Goal: Check status: Check status

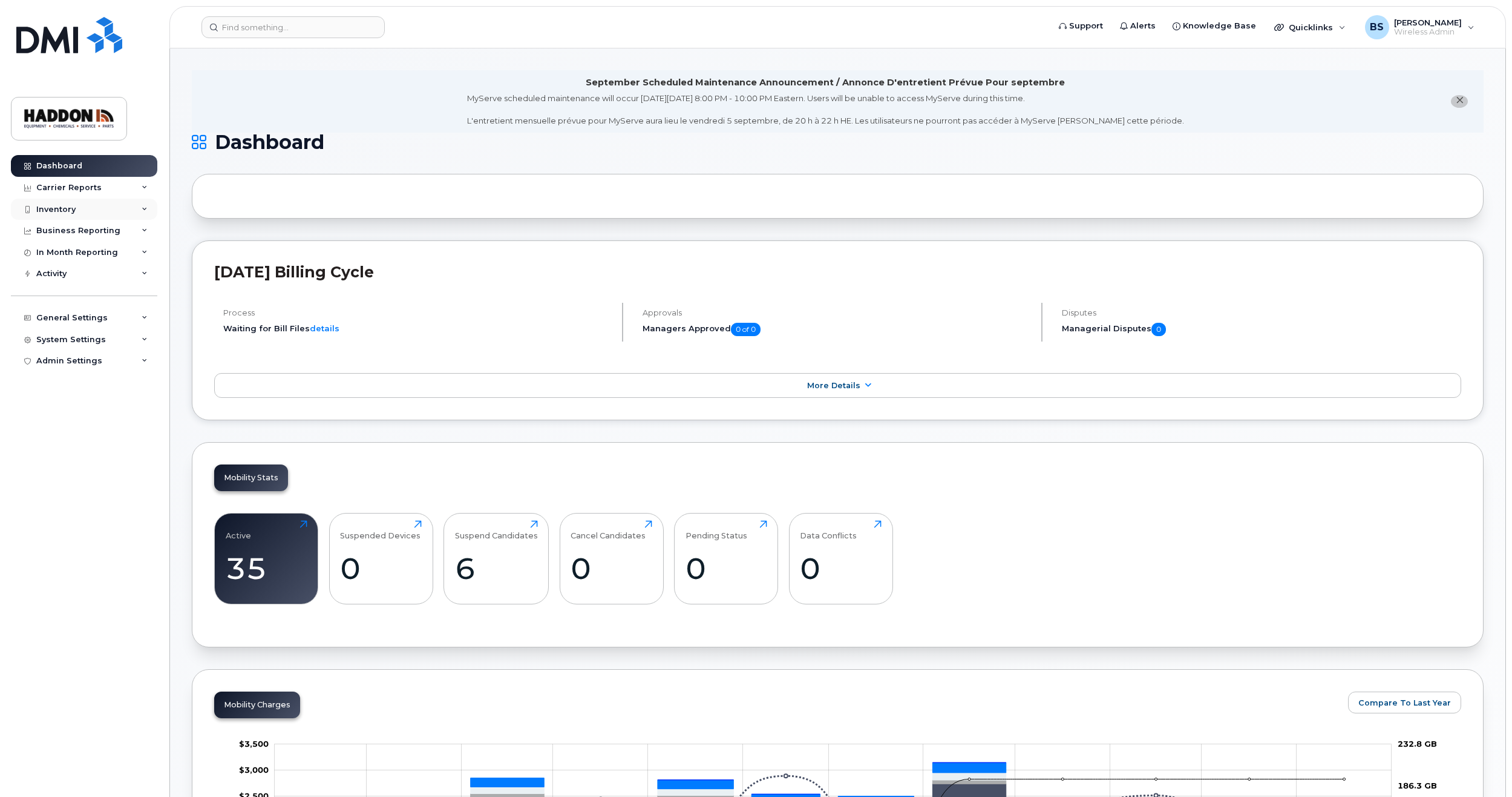
click at [55, 211] on div "Inventory" at bounding box center [56, 209] width 39 height 10
click at [72, 235] on div "Mobility Devices" at bounding box center [76, 231] width 68 height 11
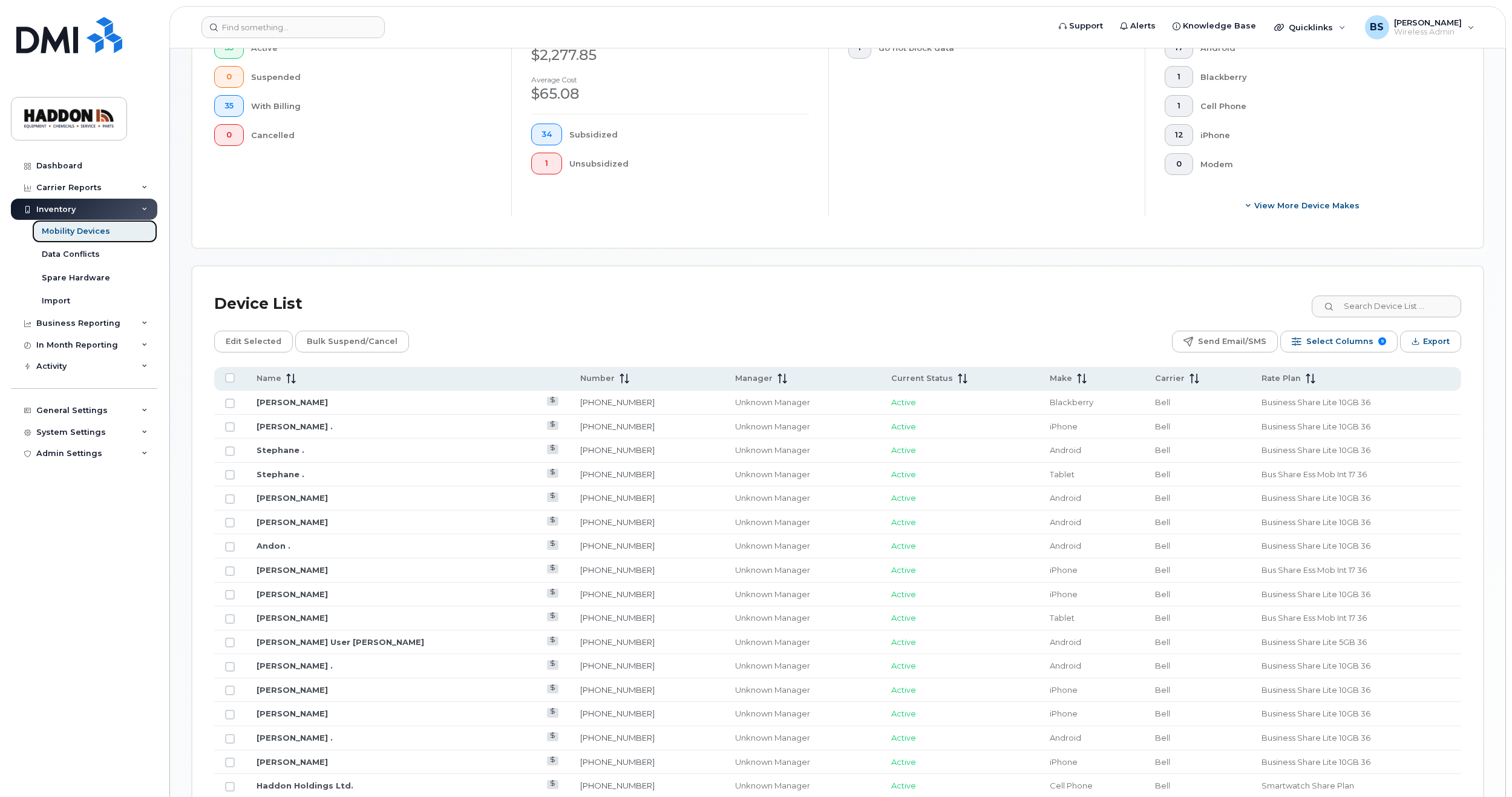
scroll to position [363, 0]
click at [279, 518] on link "Duncan Whitley" at bounding box center [292, 519] width 71 height 10
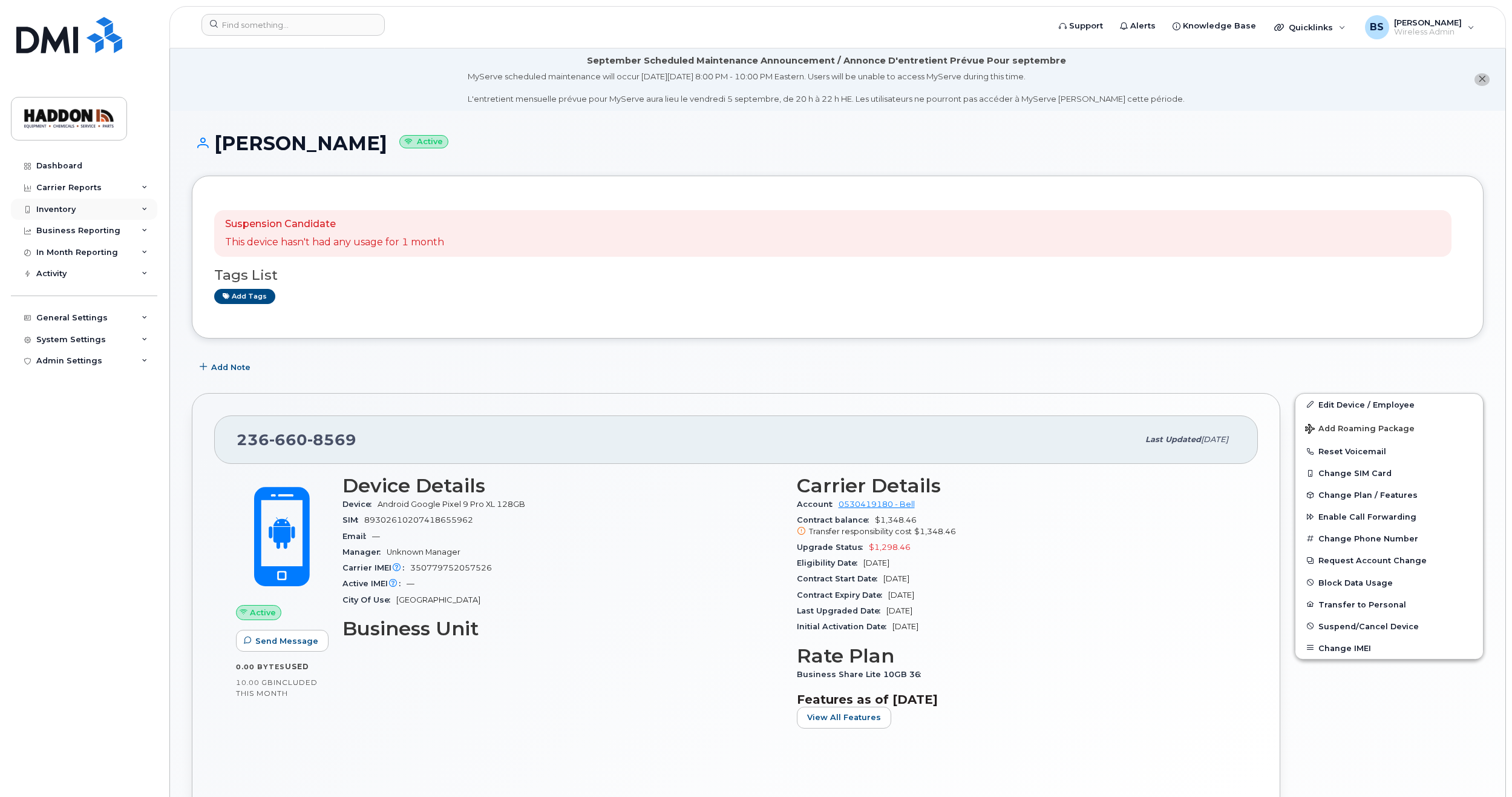
click at [98, 204] on div "Inventory" at bounding box center [84, 209] width 147 height 22
click at [93, 228] on div "Mobility Devices" at bounding box center [76, 231] width 68 height 11
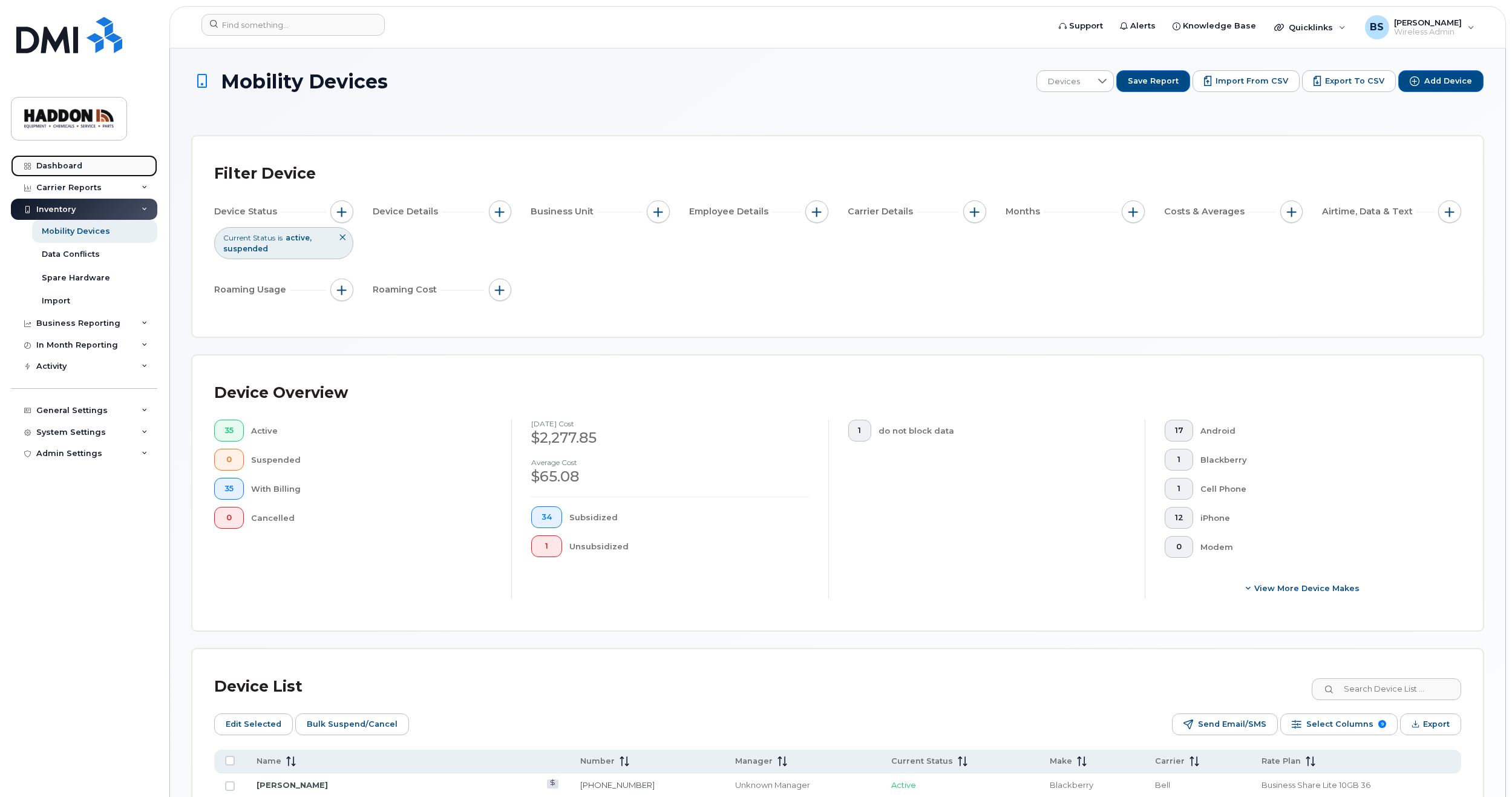
click at [67, 166] on div "Dashboard" at bounding box center [59, 166] width 46 height 10
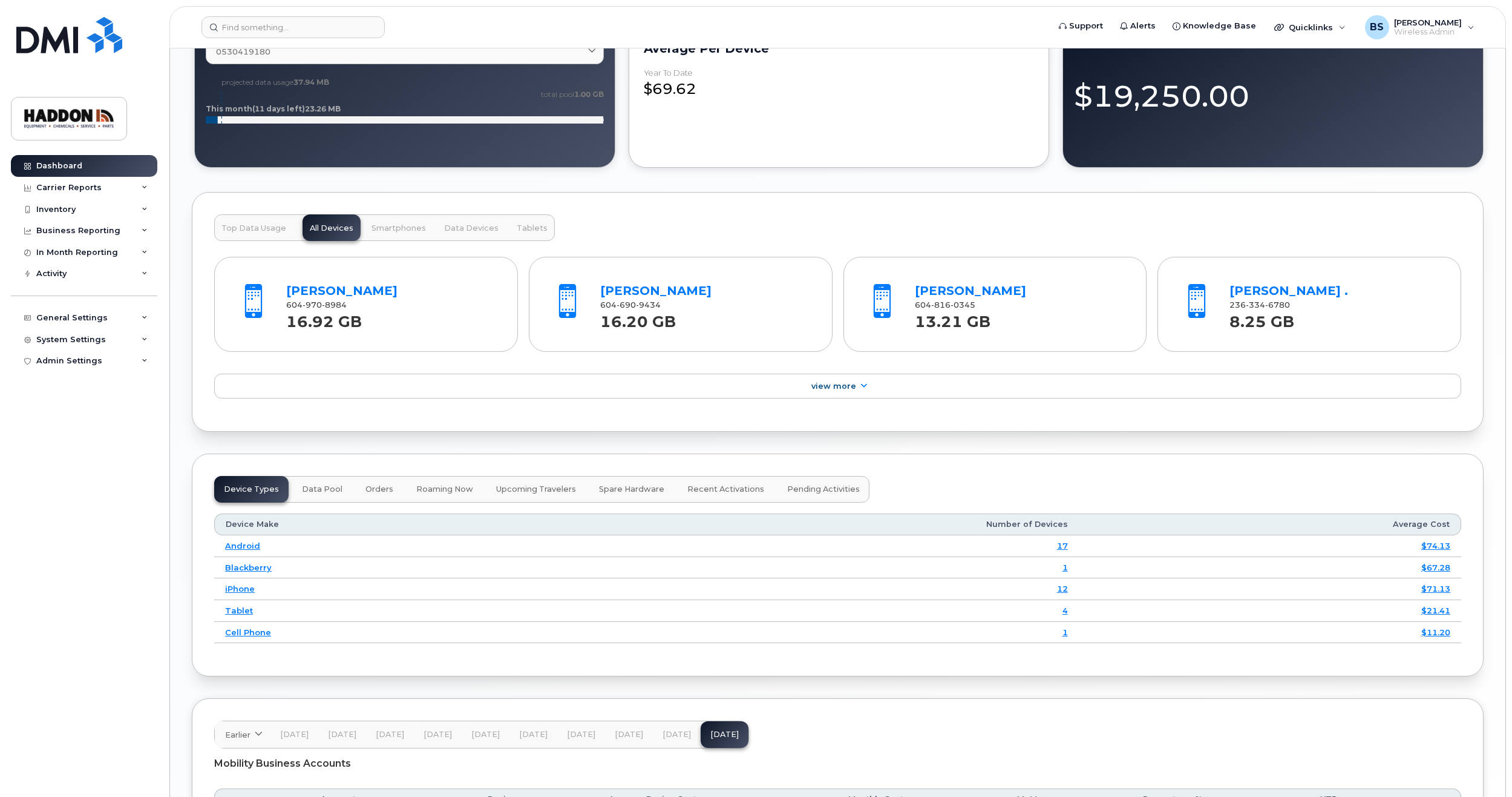
scroll to position [1153, 0]
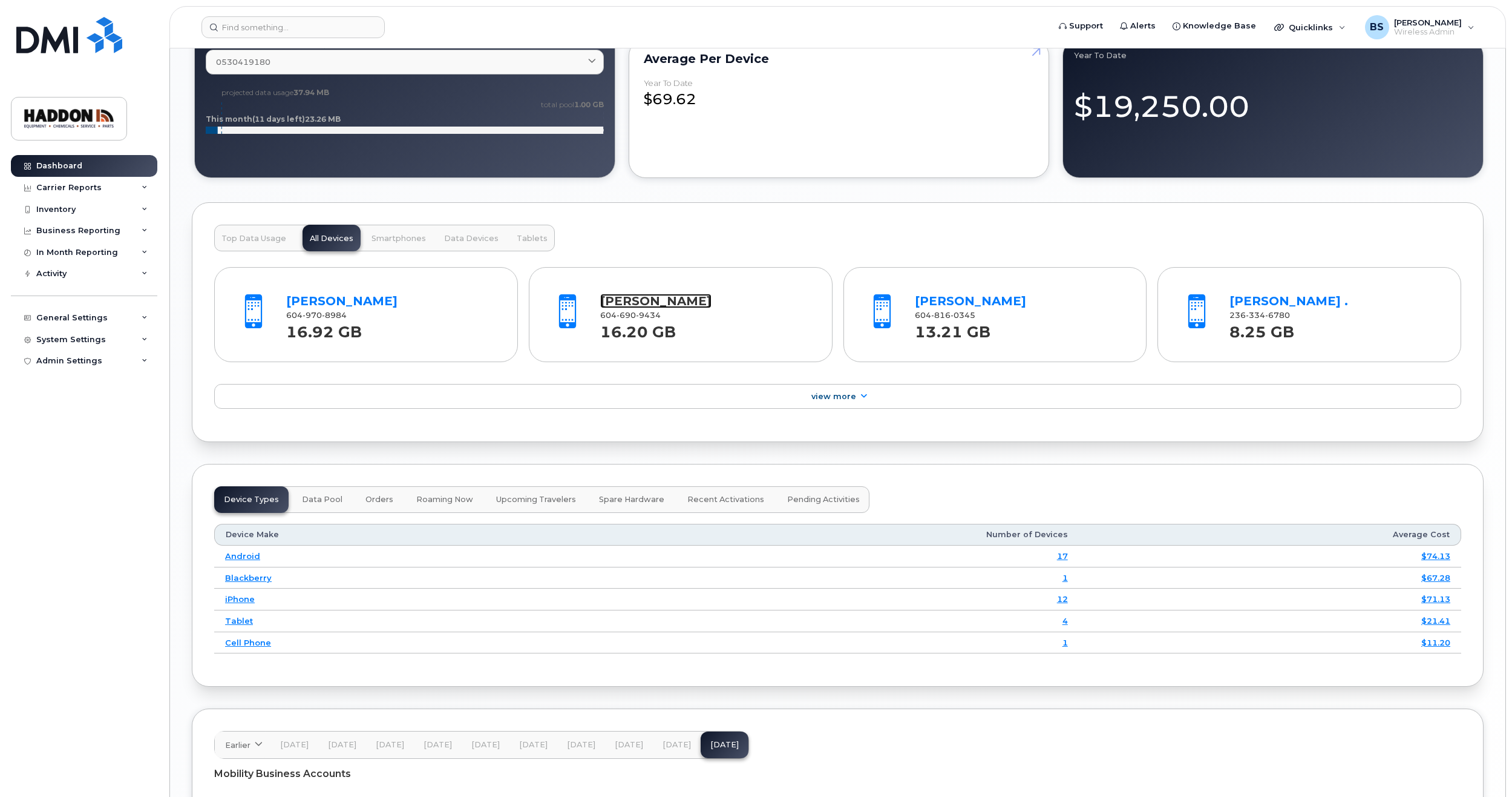
click at [641, 301] on link "[PERSON_NAME]" at bounding box center [655, 300] width 112 height 14
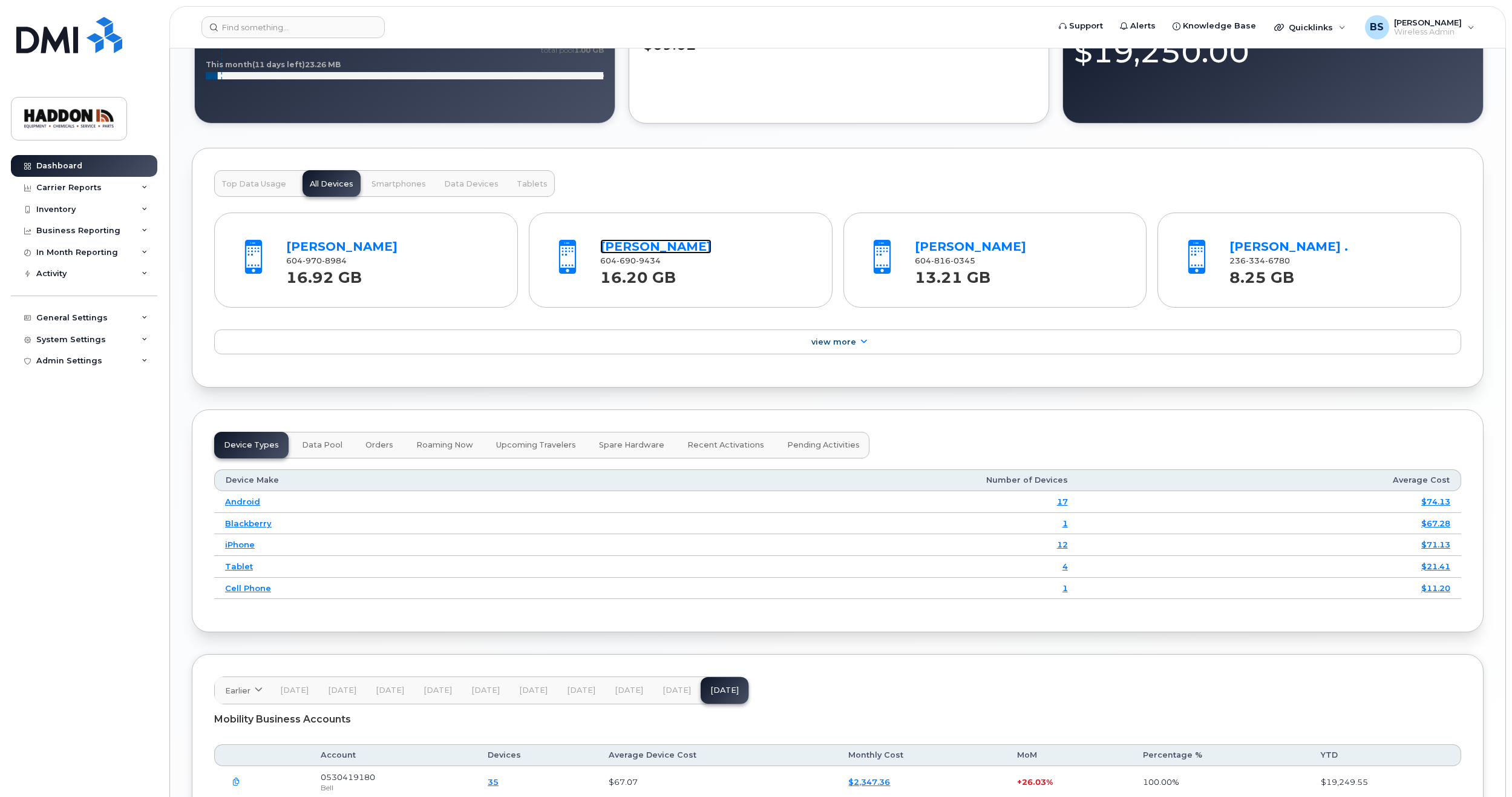
scroll to position [1033, 0]
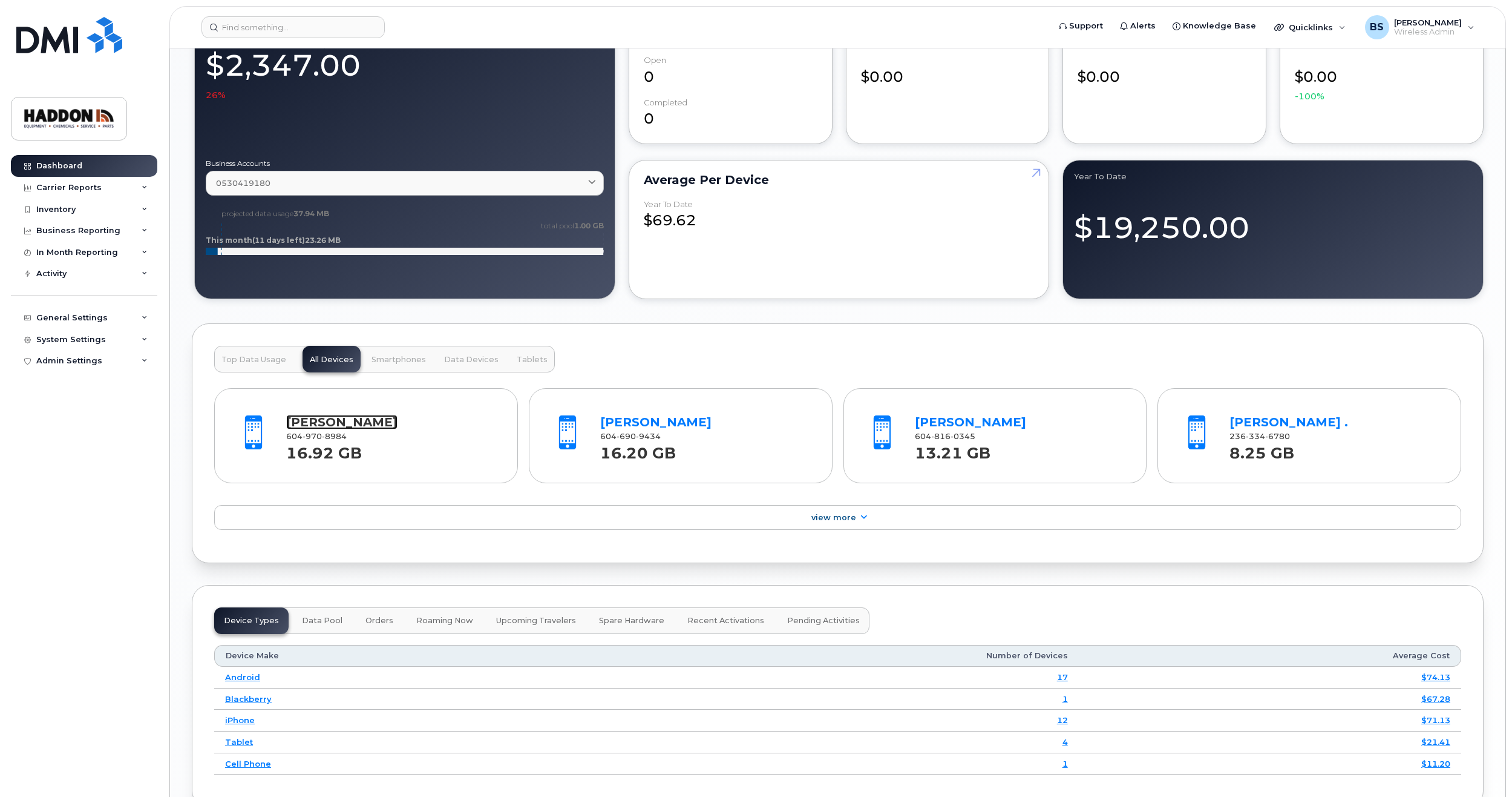
click at [331, 419] on link "[PERSON_NAME]" at bounding box center [342, 422] width 112 height 14
click at [1264, 425] on link "Charlie ." at bounding box center [1289, 422] width 118 height 14
click at [951, 451] on strong "13.21 GB" at bounding box center [953, 449] width 76 height 25
click at [940, 419] on link "Matt Szoo" at bounding box center [971, 422] width 112 height 14
click at [619, 426] on link "Marlee Whitley" at bounding box center [655, 422] width 112 height 14
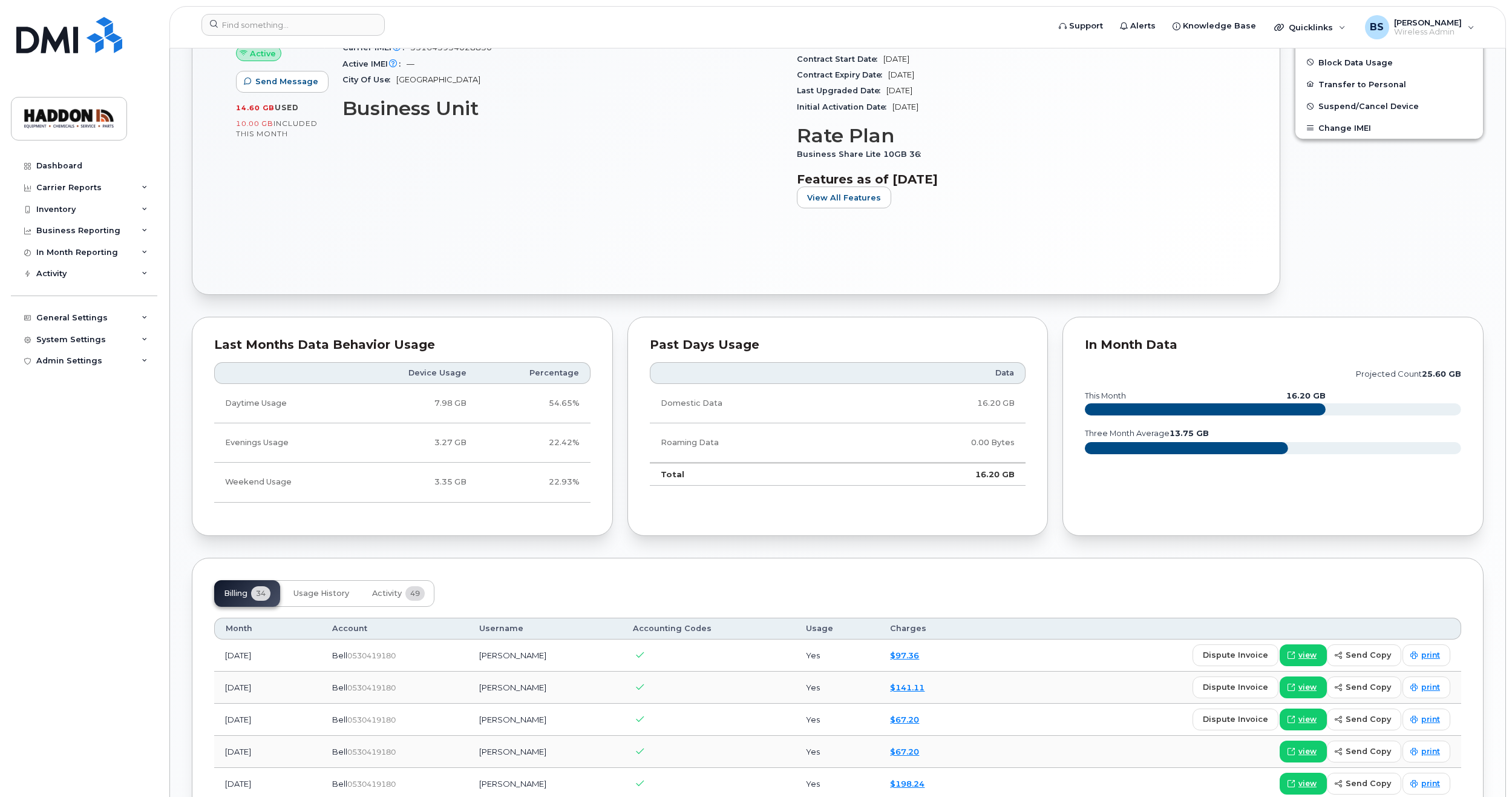
scroll to position [484, 0]
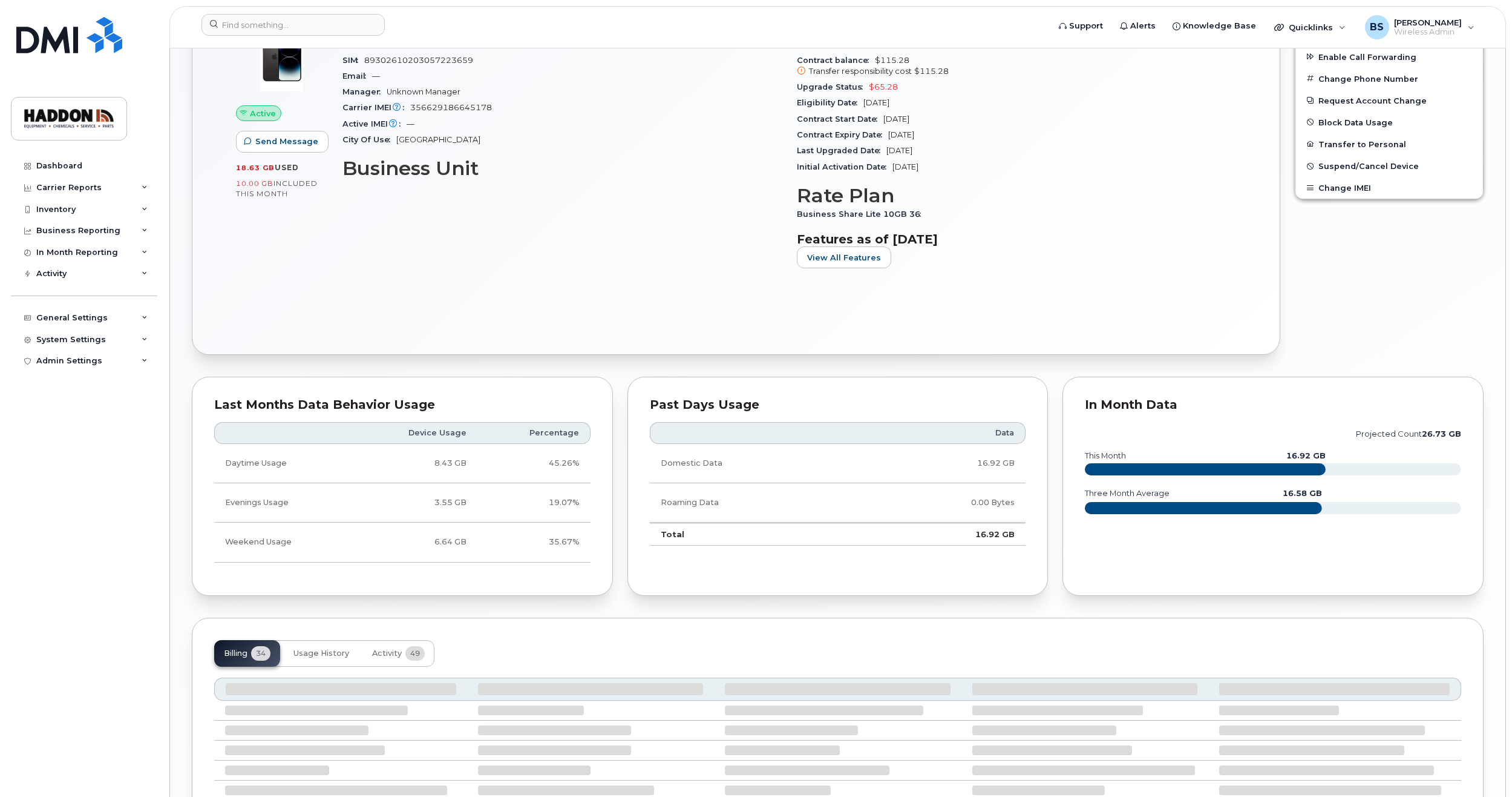
scroll to position [551, 0]
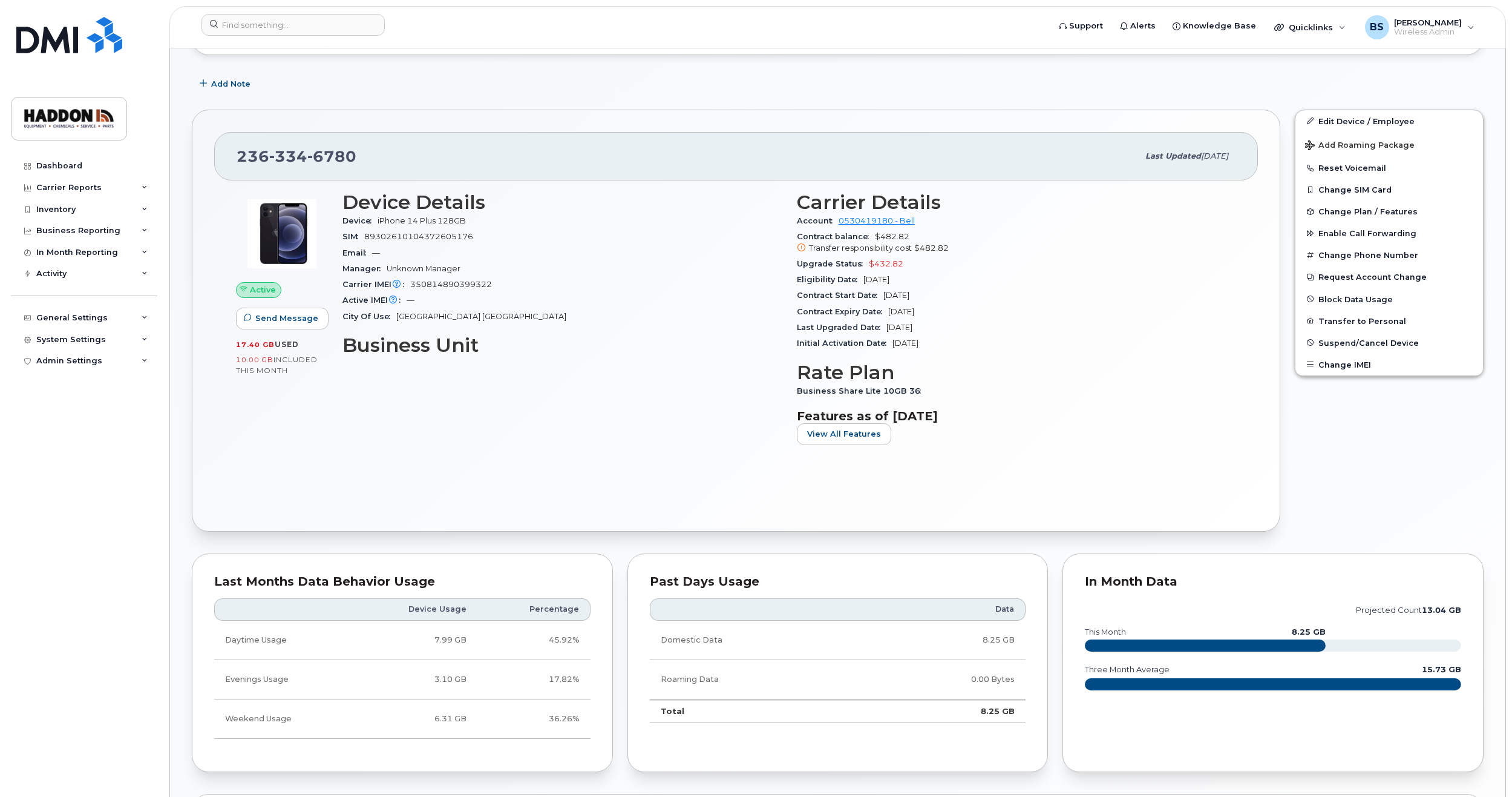
scroll to position [545, 0]
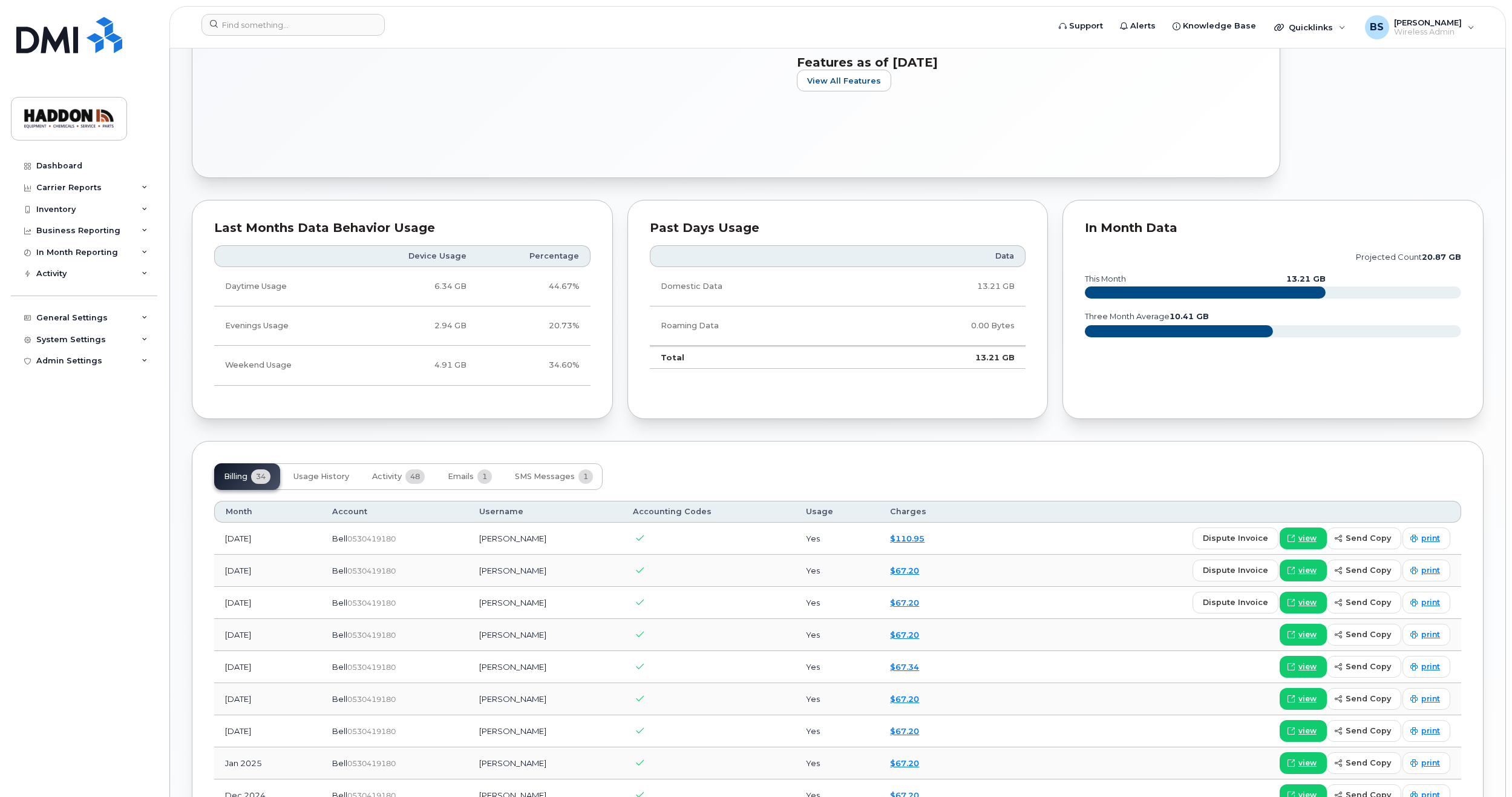
scroll to position [666, 0]
